Goal: Transaction & Acquisition: Purchase product/service

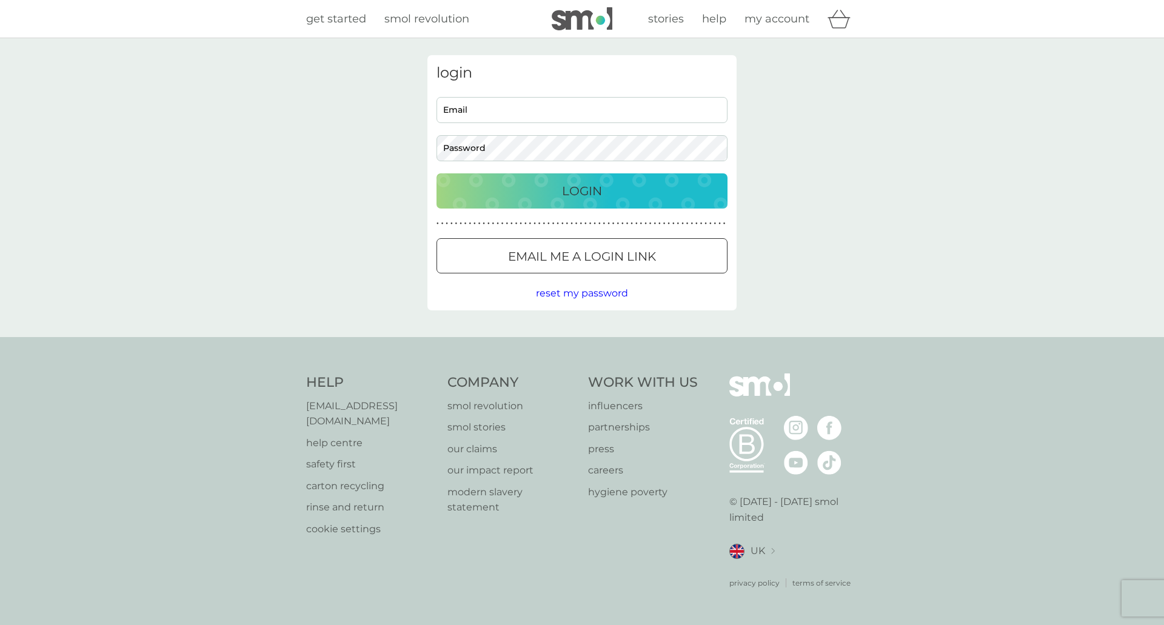
type input "[EMAIL_ADDRESS][DOMAIN_NAME]"
click at [577, 194] on p "Login" at bounding box center [582, 190] width 40 height 19
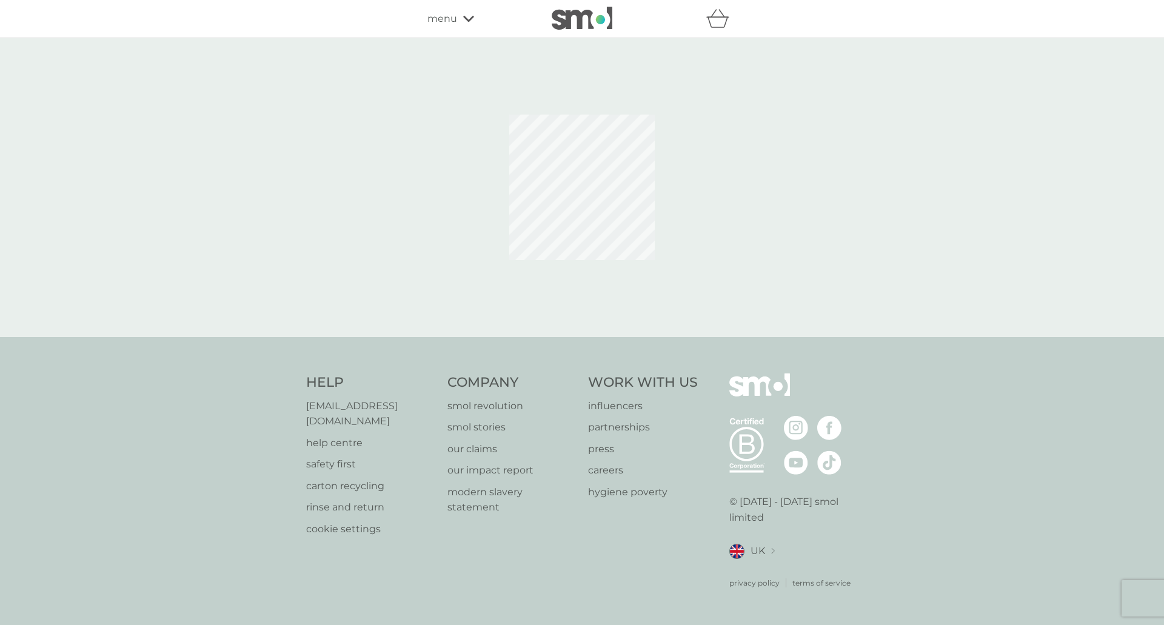
select select "119"
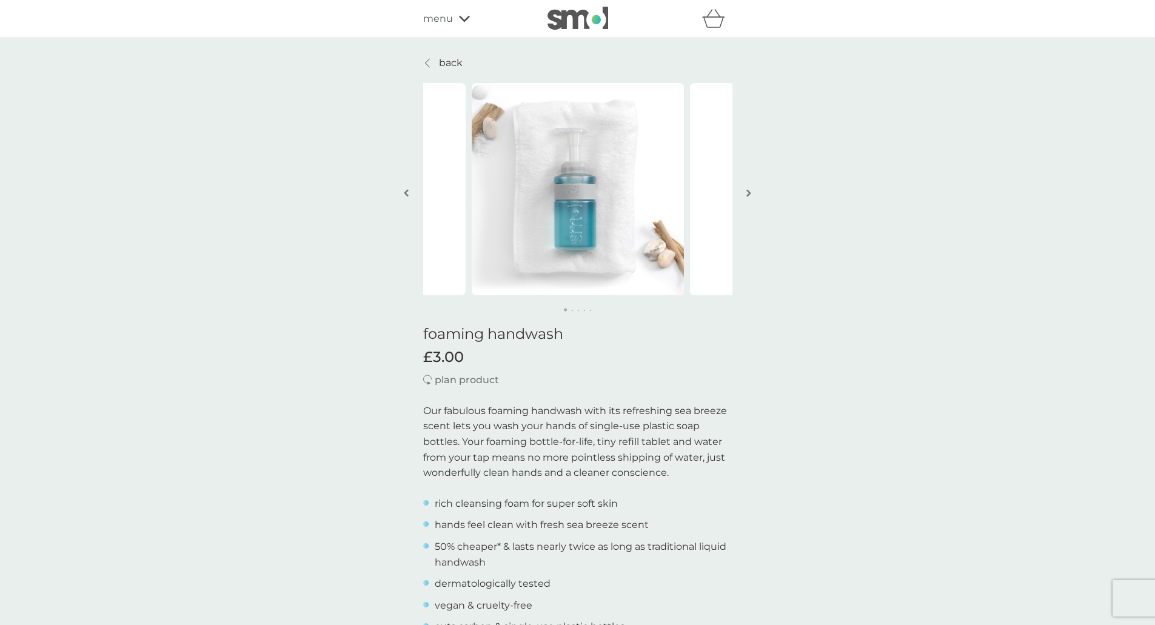
drag, startPoint x: 803, startPoint y: 440, endPoint x: 648, endPoint y: 424, distance: 156.0
click at [648, 424] on p "Our fabulous foaming handwash with its refreshing sea breeze scent lets you was…" at bounding box center [577, 442] width 309 height 78
drag, startPoint x: 944, startPoint y: 254, endPoint x: 858, endPoint y: 347, distance: 126.6
